Goal: Transaction & Acquisition: Purchase product/service

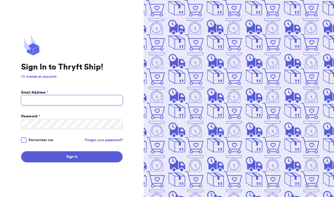
type input "[EMAIL_ADDRESS][DOMAIN_NAME]"
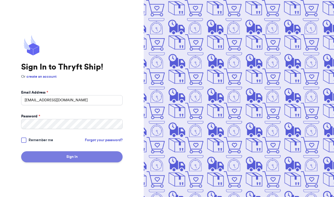
click at [54, 156] on button "Sign In" at bounding box center [71, 156] width 101 height 11
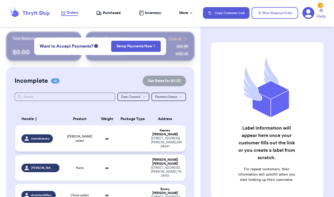
click at [73, 136] on span "[PERSON_NAME] jacket" at bounding box center [80, 138] width 28 height 8
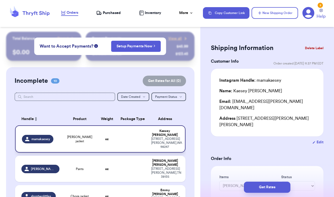
click at [73, 136] on td "[PERSON_NAME] jacket" at bounding box center [80, 138] width 34 height 27
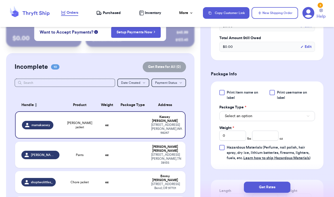
scroll to position [211, 0]
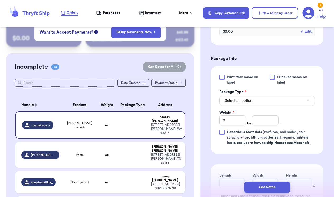
click at [282, 96] on button "Select an option" at bounding box center [267, 101] width 96 height 10
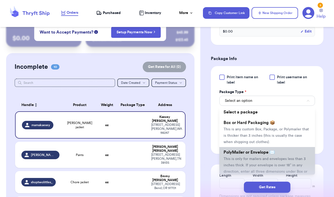
click at [260, 151] on li "PolyMailer or Envelope ✉️ This is only for mailers and envelopes less than 3 in…" at bounding box center [267, 165] width 96 height 36
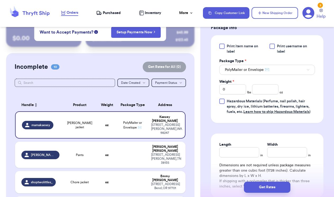
scroll to position [241, 0]
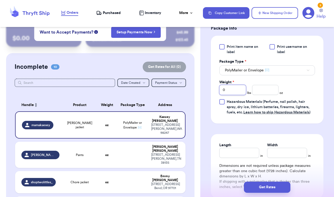
click at [241, 85] on input "0" at bounding box center [232, 90] width 27 height 10
type input "01"
click at [271, 85] on input "number" at bounding box center [265, 90] width 27 height 10
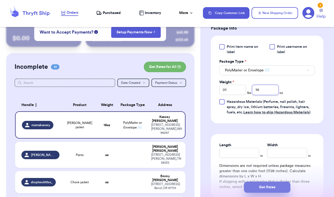
type input "14"
click at [277, 186] on button "Get Rates" at bounding box center [267, 186] width 46 height 11
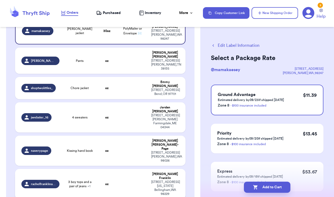
scroll to position [110, 0]
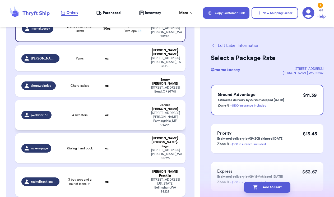
click at [83, 113] on span "4 sweaters" at bounding box center [79, 115] width 15 height 4
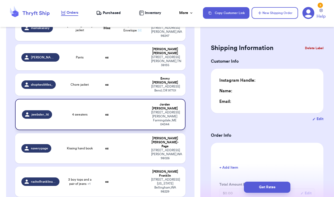
type input "0"
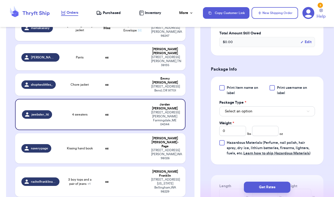
scroll to position [192, 0]
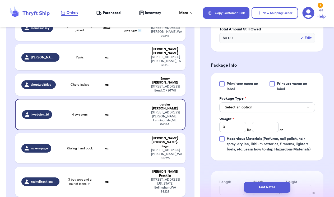
click at [244, 110] on span "Select an option" at bounding box center [238, 107] width 27 height 5
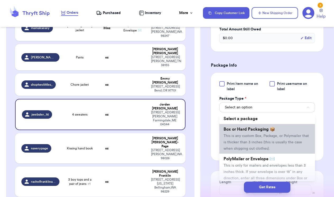
click at [248, 146] on li "Box or Hard Packaging 📦 This is any custom Box, Package, or Polymailer that is …" at bounding box center [267, 139] width 96 height 30
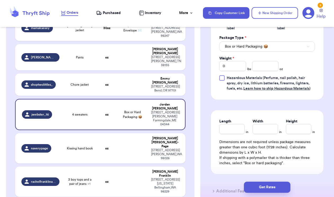
scroll to position [258, 0]
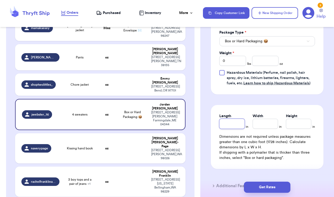
click at [226, 129] on input "Length" at bounding box center [231, 123] width 25 height 10
type input "1"
type input "12"
click at [259, 129] on input "Width *" at bounding box center [264, 123] width 25 height 10
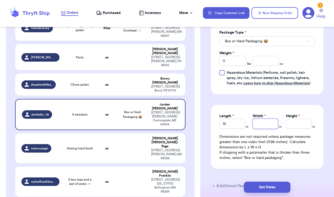
type input "1"
type input "10"
click at [294, 129] on input "Height *" at bounding box center [298, 123] width 25 height 10
type input "6"
type input "6.5"
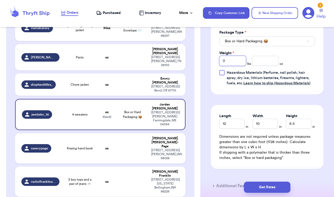
click at [237, 66] on input "0" at bounding box center [232, 61] width 27 height 10
type input "04"
click at [272, 66] on input "number" at bounding box center [265, 61] width 27 height 10
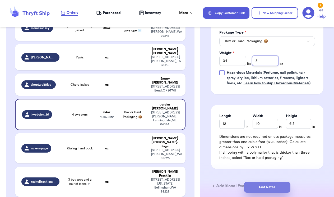
type input "5"
click at [278, 186] on button "Get Rates" at bounding box center [267, 186] width 46 height 11
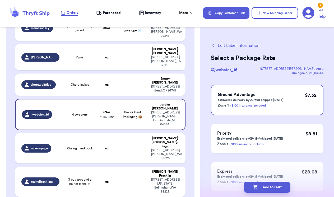
click at [278, 186] on button "Add to Cart" at bounding box center [267, 186] width 46 height 11
checkbox input "true"
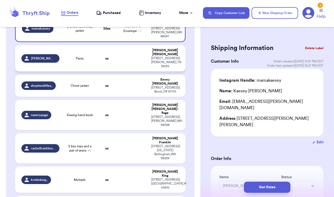
click at [112, 54] on td "oz" at bounding box center [107, 58] width 20 height 26
type input "Pants"
type input "0"
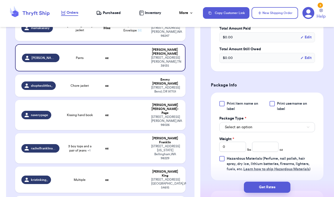
scroll to position [197, 0]
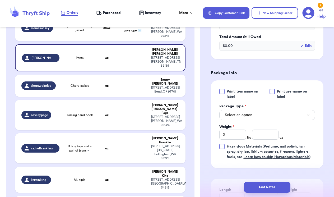
click at [275, 111] on button "Select an option" at bounding box center [267, 115] width 96 height 10
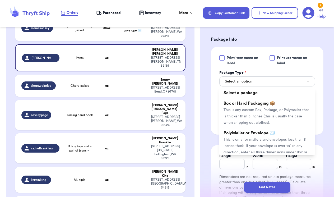
scroll to position [236, 0]
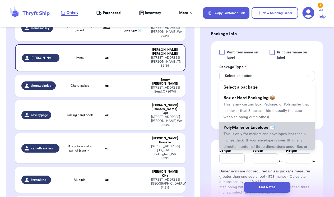
click at [259, 125] on li "PolyMailer or Envelope ✉️ This is only for mailers and envelopes less than 3 in…" at bounding box center [267, 140] width 96 height 36
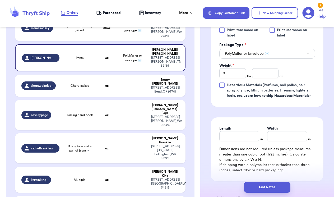
scroll to position [259, 0]
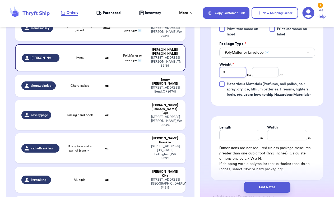
click at [240, 67] on input "0" at bounding box center [232, 72] width 27 height 10
type input "01"
click at [273, 68] on input "number" at bounding box center [265, 72] width 27 height 10
type input "8"
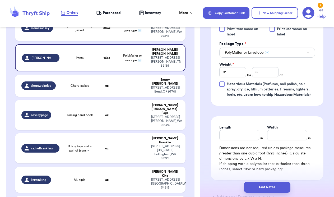
click at [294, 95] on div "Print item name on label Print username on label Package Type * PolyMailer or E…" at bounding box center [267, 62] width 112 height 88
click at [272, 187] on button "Get Rates" at bounding box center [267, 186] width 46 height 11
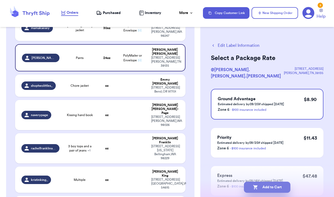
click at [280, 189] on button "Add to Cart" at bounding box center [267, 186] width 46 height 11
checkbox input "true"
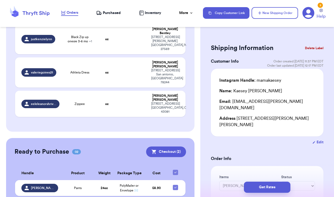
scroll to position [234, 0]
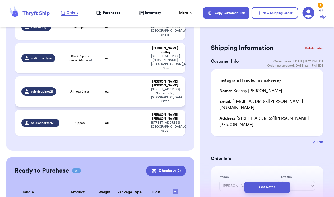
click at [116, 76] on td "oz" at bounding box center [107, 91] width 20 height 30
type input "Athleta Dress"
type input "0"
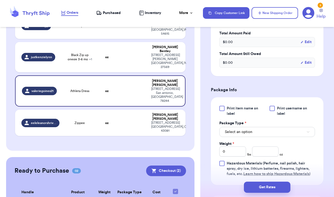
scroll to position [177, 0]
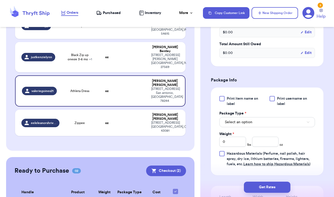
click at [264, 127] on button "Select an option" at bounding box center [267, 122] width 96 height 10
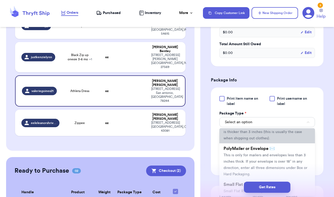
scroll to position [26, 0]
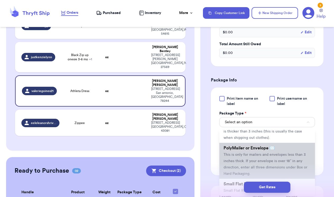
click at [260, 167] on span "This is only for mailers and envelopes less than 3 inches thick. If your envelo…" at bounding box center [265, 164] width 84 height 23
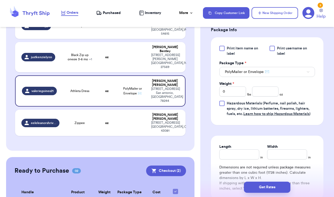
scroll to position [239, 0]
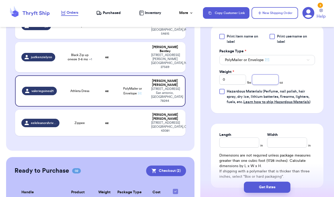
click at [266, 84] on input "number" at bounding box center [265, 79] width 27 height 10
type input "8"
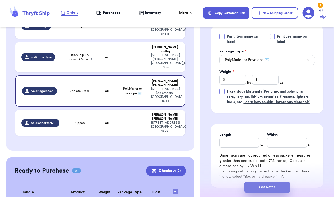
click at [274, 187] on button "Get Rates" at bounding box center [267, 186] width 46 height 11
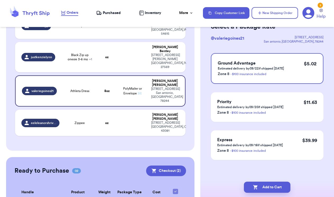
scroll to position [0, 0]
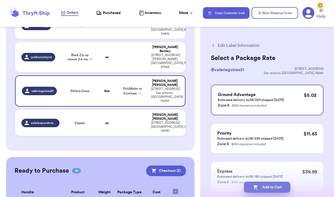
click at [274, 187] on button "Add to Cart" at bounding box center [267, 186] width 46 height 11
checkbox input "true"
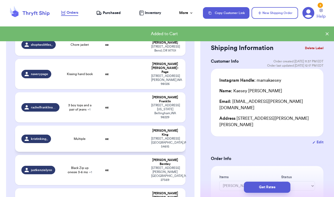
scroll to position [121, 0]
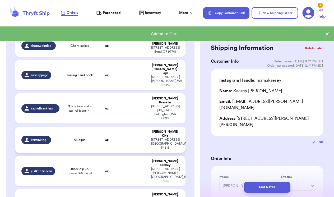
click at [115, 126] on td "oz" at bounding box center [107, 139] width 20 height 26
type input "Multiple"
type input "0"
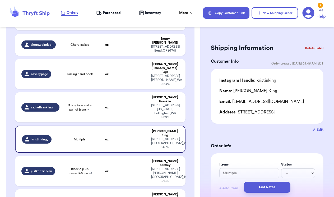
scroll to position [201, 0]
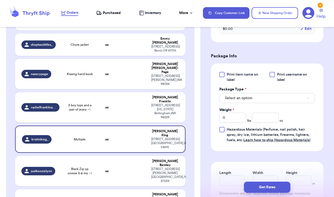
click at [258, 101] on button "Select an option" at bounding box center [267, 98] width 96 height 10
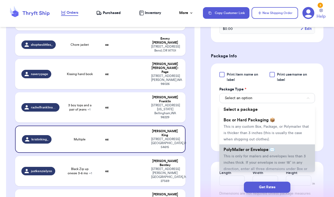
click at [262, 155] on span "This is only for mailers and envelopes less than 3 inches thick. If your envelo…" at bounding box center [265, 165] width 84 height 23
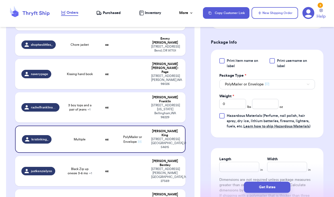
scroll to position [216, 0]
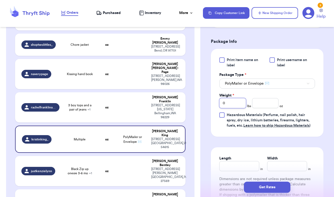
click at [232, 103] on input "0" at bounding box center [232, 103] width 27 height 10
type input "01"
click at [260, 106] on input "number" at bounding box center [265, 103] width 27 height 10
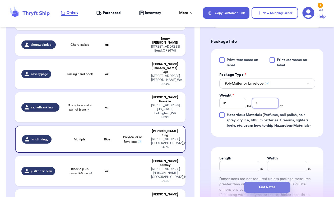
type input "7"
click at [261, 184] on button "Get Rates" at bounding box center [267, 186] width 46 height 11
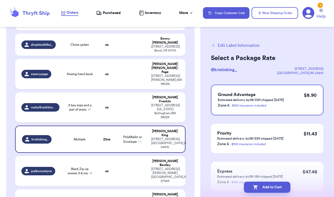
scroll to position [23, 0]
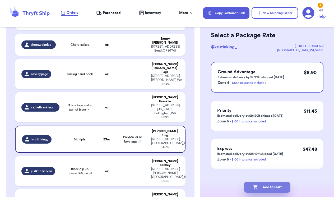
click at [275, 188] on button "Add to Cart" at bounding box center [267, 186] width 46 height 11
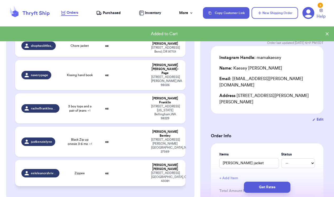
checkbox input "true"
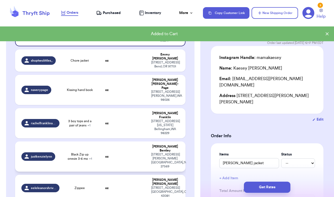
scroll to position [82, 0]
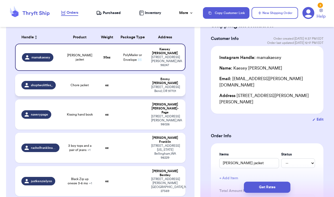
click at [118, 87] on td at bounding box center [132, 85] width 31 height 22
type input "Chore jacket"
type input "0"
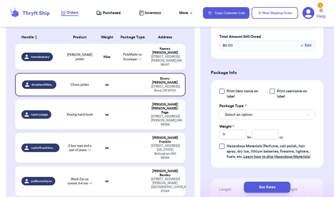
scroll to position [195, 0]
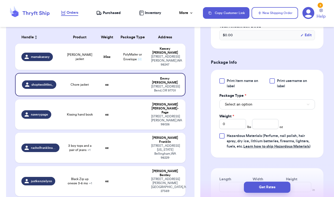
click at [253, 103] on button "Select an option" at bounding box center [267, 104] width 96 height 10
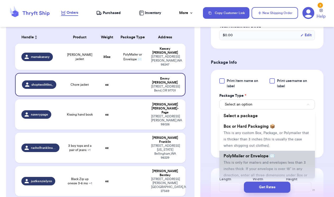
click at [255, 157] on span "PolyMailer or Envelope ✉️" at bounding box center [248, 156] width 51 height 4
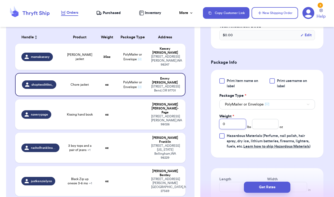
click at [227, 121] on input "0" at bounding box center [232, 124] width 27 height 10
type input "20"
click at [236, 126] on input "20" at bounding box center [232, 124] width 27 height 10
type input "2"
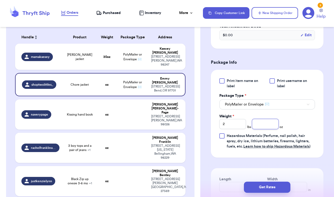
click at [265, 126] on input "number" at bounding box center [265, 124] width 27 height 10
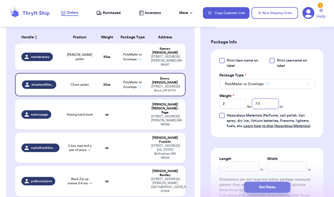
type input "7.5"
click at [271, 188] on button "Get Rates" at bounding box center [267, 186] width 46 height 11
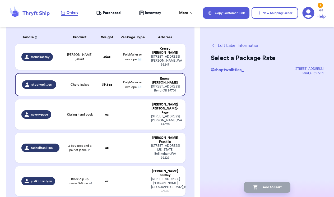
scroll to position [0, 0]
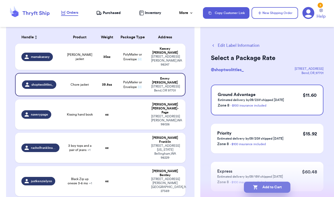
click at [278, 189] on button "Add to Cart" at bounding box center [267, 186] width 46 height 11
checkbox input "true"
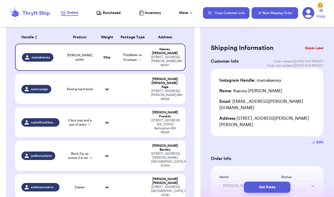
click at [270, 16] on button "New Shipping Order" at bounding box center [274, 13] width 46 height 12
type input "0"
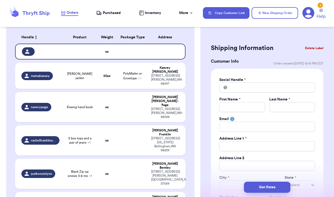
click at [250, 92] on div "Social Handle * @ First Name * Last Name * Email Address Line 1 * Address Line …" at bounding box center [267, 143] width 96 height 132
click at [248, 87] on input "Total Amount Paid" at bounding box center [267, 87] width 96 height 10
type input "b"
type input "ba"
type input "bar"
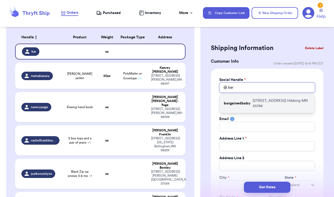
type input "bar"
click at [258, 101] on p "[STREET_ADDRESS]" at bounding box center [281, 103] width 58 height 11
type input "bargainedbaby"
type input "Larissa"
type input "[PERSON_NAME]"
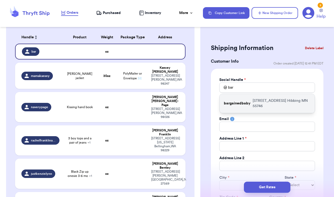
type input "[EMAIL_ADDRESS][DOMAIN_NAME]"
type input "[STREET_ADDRESS]"
type input "Hibbing"
select select "MN"
type input "55746"
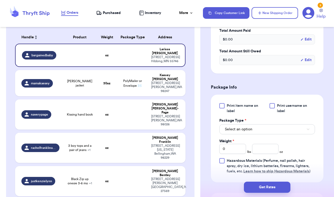
scroll to position [272, 0]
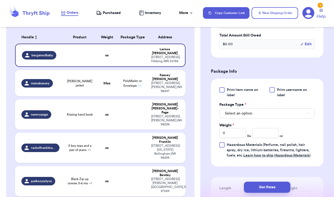
click at [260, 117] on button "Select an option" at bounding box center [267, 113] width 96 height 10
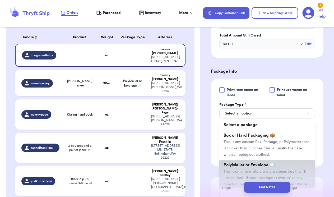
click at [263, 166] on span "PolyMailer or Envelope ✉️" at bounding box center [248, 165] width 51 height 4
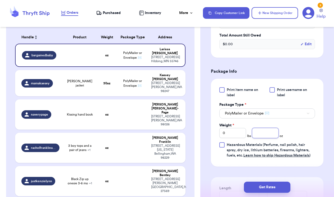
click at [265, 132] on input "number" at bounding box center [265, 133] width 27 height 10
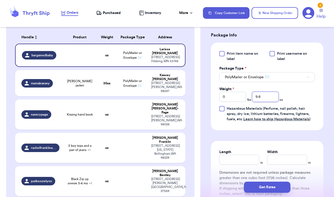
scroll to position [319, 0]
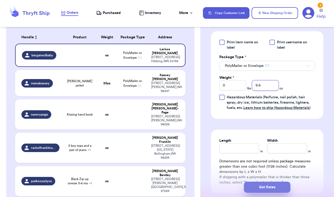
type input "9.6"
click at [275, 188] on button "Get Rates" at bounding box center [267, 186] width 46 height 11
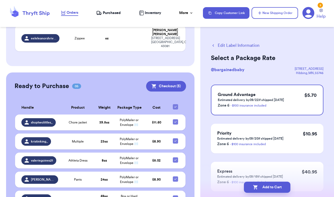
scroll to position [255, 0]
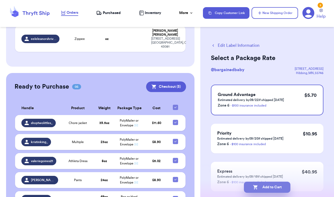
click at [283, 188] on button "Add to Cart" at bounding box center [267, 186] width 46 height 11
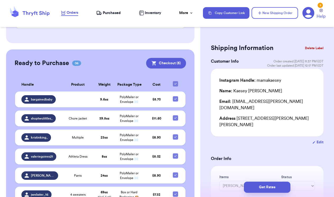
scroll to position [253, 0]
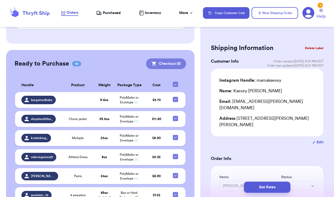
click at [171, 58] on button "Checkout ( 6 )" at bounding box center [166, 63] width 40 height 11
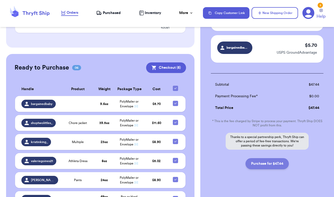
scroll to position [223, 0]
click at [262, 158] on button "Purchase for $47.44" at bounding box center [266, 163] width 43 height 11
checkbox input "false"
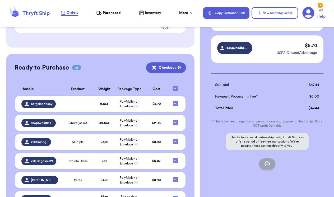
checkbox input "false"
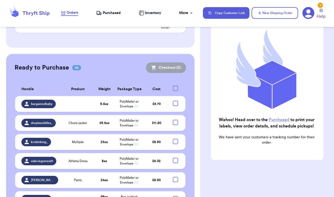
checkbox input "true"
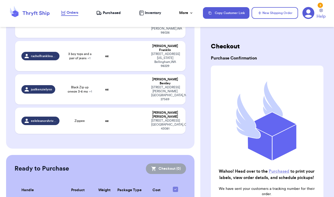
scroll to position [0, 0]
click at [106, 13] on span "Purchased" at bounding box center [112, 12] width 18 height 5
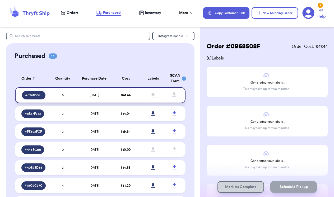
click at [153, 97] on icon at bounding box center [153, 95] width 4 height 4
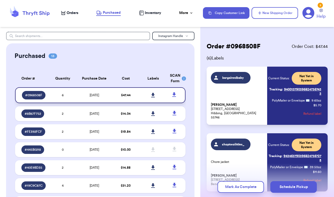
click at [153, 97] on icon at bounding box center [153, 95] width 4 height 4
click at [68, 15] on span "Orders" at bounding box center [73, 12] width 12 height 5
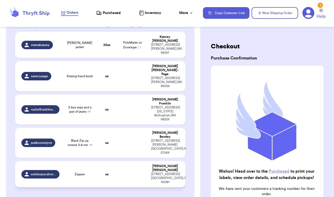
scroll to position [103, 0]
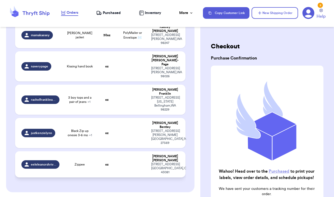
click at [78, 162] on span "Zippee" at bounding box center [79, 164] width 10 height 4
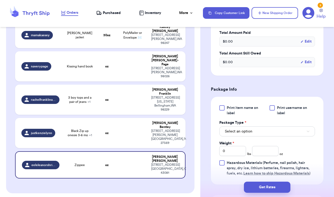
scroll to position [175, 0]
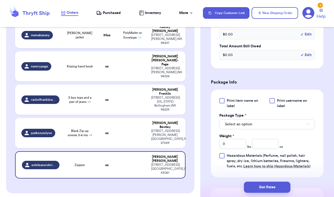
click at [256, 129] on button "Select an option" at bounding box center [267, 124] width 96 height 10
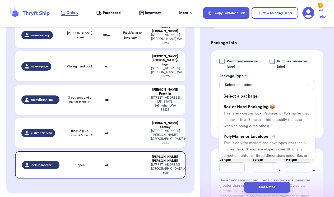
scroll to position [222, 0]
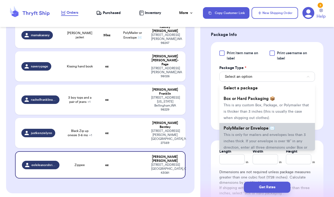
click at [256, 141] on span "This is only for mailers and envelopes less than 3 inches thick. If your envelo…" at bounding box center [265, 144] width 84 height 23
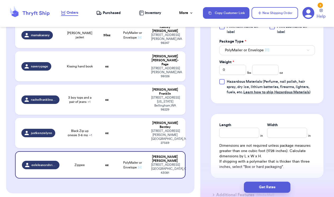
scroll to position [249, 0]
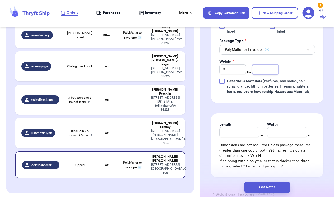
click at [257, 74] on input "number" at bounding box center [265, 69] width 27 height 10
type input "15.5"
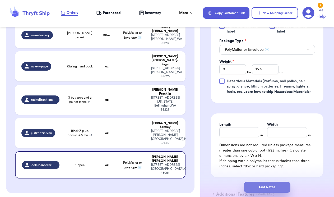
click at [279, 188] on button "Get Rates" at bounding box center [267, 186] width 46 height 11
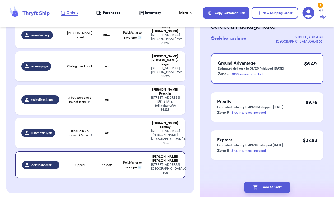
scroll to position [0, 0]
click at [272, 188] on button "Add to Cart" at bounding box center [267, 186] width 46 height 11
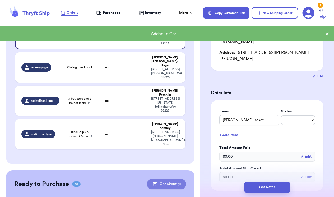
click at [173, 178] on button "Checkout ( 1 )" at bounding box center [166, 183] width 39 height 11
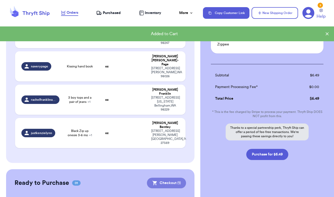
scroll to position [112, 0]
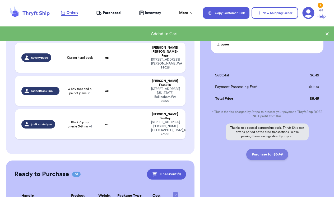
click at [277, 158] on button "Purchase for $6.49" at bounding box center [267, 154] width 42 height 11
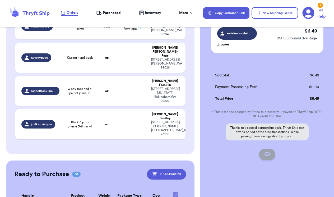
checkbox input "false"
checkbox input "true"
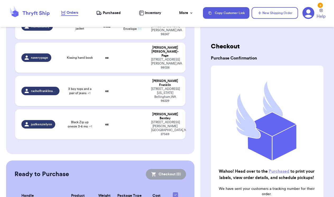
scroll to position [0, 0]
click at [108, 15] on span "Purchased" at bounding box center [112, 12] width 18 height 5
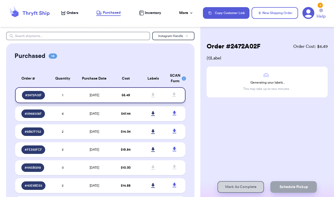
click at [152, 97] on icon at bounding box center [153, 95] width 4 height 4
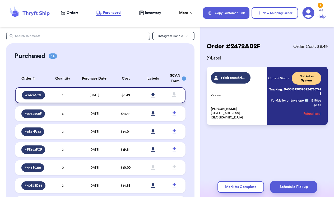
click at [153, 97] on icon at bounding box center [153, 95] width 4 height 4
